Goal: Task Accomplishment & Management: Complete application form

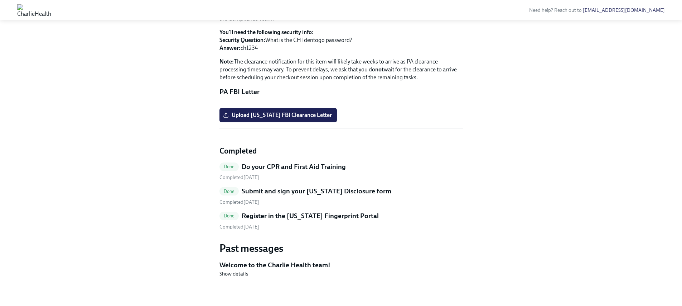
scroll to position [700, 0]
click at [281, 216] on h5 "Register in the Arizona Fingerprint Portal" at bounding box center [310, 215] width 137 height 9
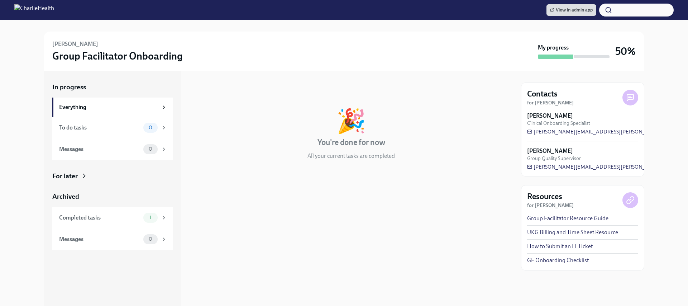
click at [78, 172] on div "For later" at bounding box center [112, 175] width 120 height 9
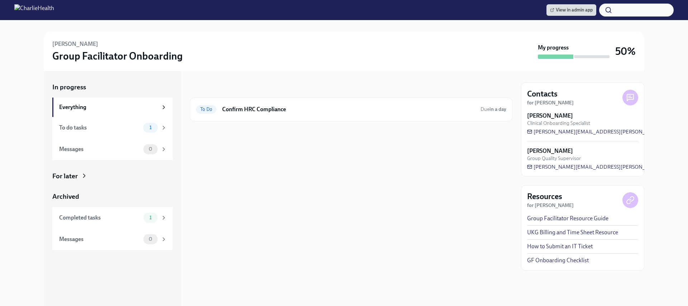
click at [337, 96] on div "In progress To Do Confirm HRC Compliance Due in a day" at bounding box center [351, 101] width 322 height 39
click at [331, 116] on div "To Do Confirm HRC Compliance Due in a day" at bounding box center [351, 109] width 322 height 24
click at [263, 111] on h6 "Confirm HRC Compliance" at bounding box center [348, 109] width 253 height 8
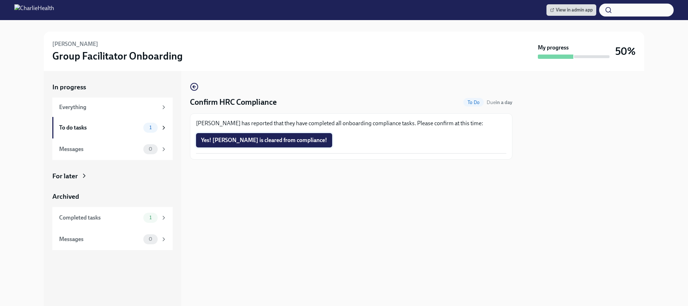
click at [246, 140] on span "Yes! Avlene is cleared from compliance!" at bounding box center [264, 139] width 126 height 7
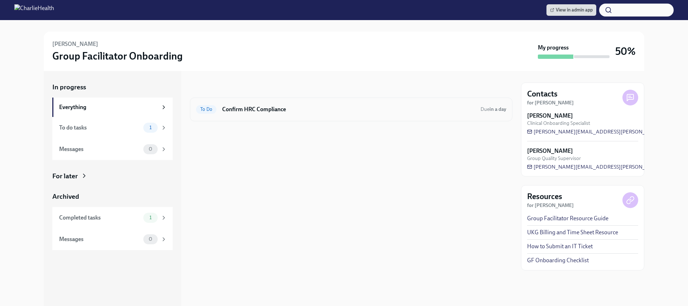
click at [426, 112] on h6 "Confirm HRC Compliance" at bounding box center [348, 109] width 253 height 8
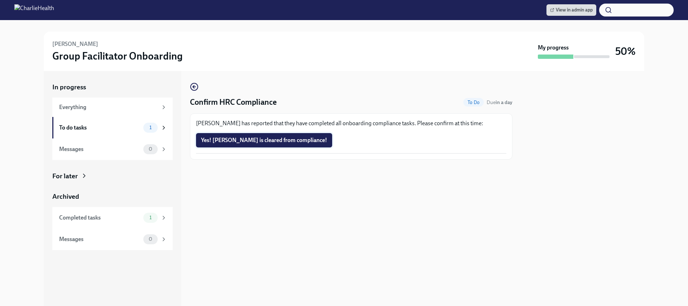
click at [278, 144] on button "Yes! Diane is cleared from compliance!" at bounding box center [264, 140] width 136 height 14
